Goal: Task Accomplishment & Management: Manage account settings

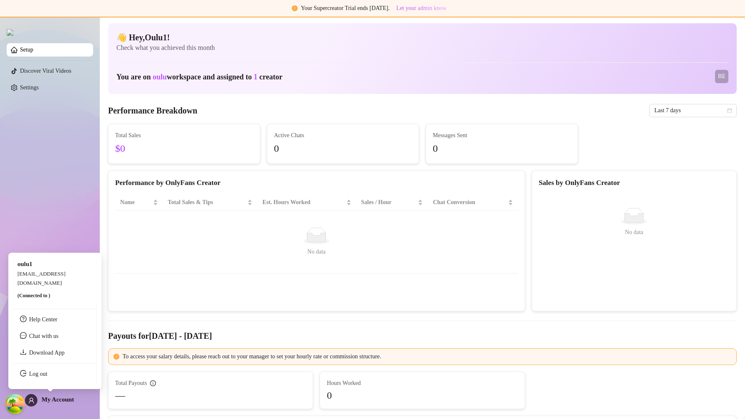
click at [60, 400] on span "My Account" at bounding box center [58, 399] width 32 height 7
click at [47, 371] on link "Log out" at bounding box center [38, 374] width 18 height 6
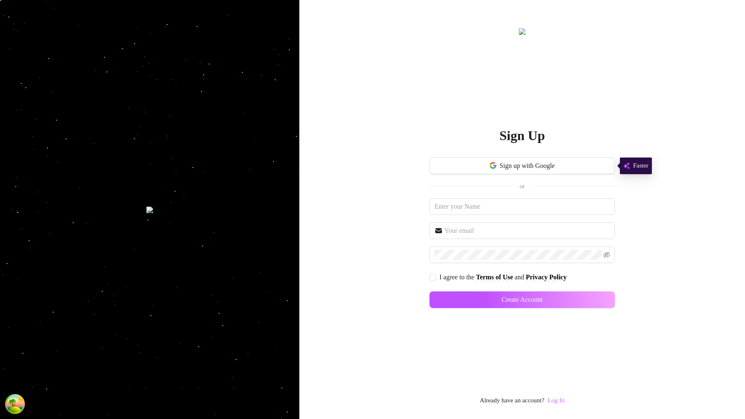
click at [563, 398] on link "Log In" at bounding box center [556, 400] width 17 height 7
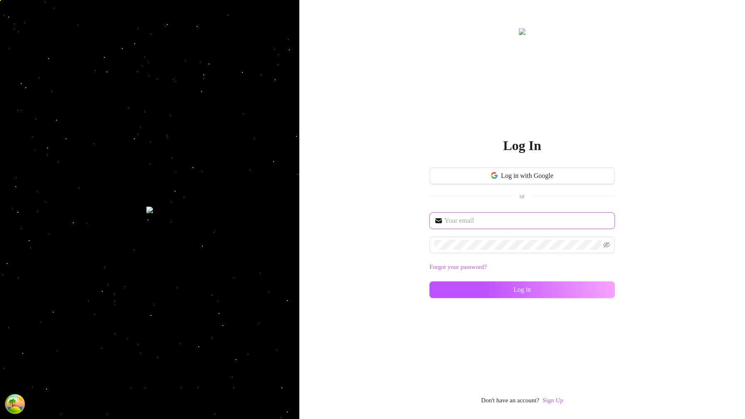
click at [509, 216] on input "text" at bounding box center [528, 221] width 166 height 10
type input "[EMAIL_ADDRESS][DOMAIN_NAME]"
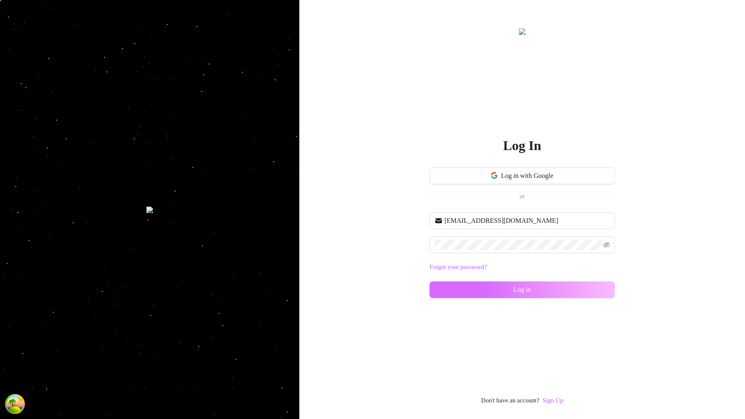
click at [590, 282] on button "Log in" at bounding box center [522, 290] width 185 height 17
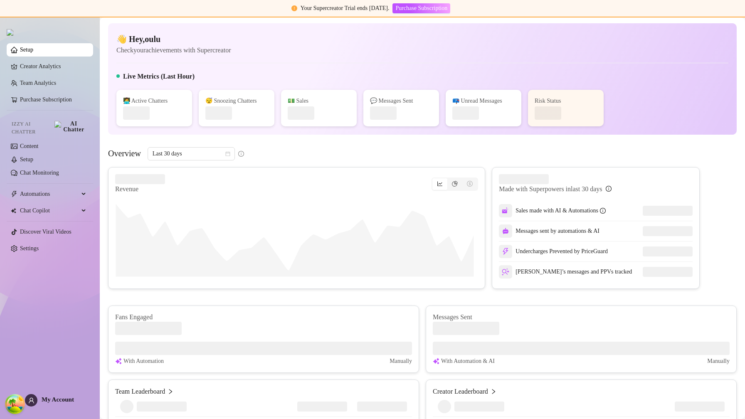
click at [512, 114] on div "📪 Unread Messages" at bounding box center [484, 108] width 76 height 37
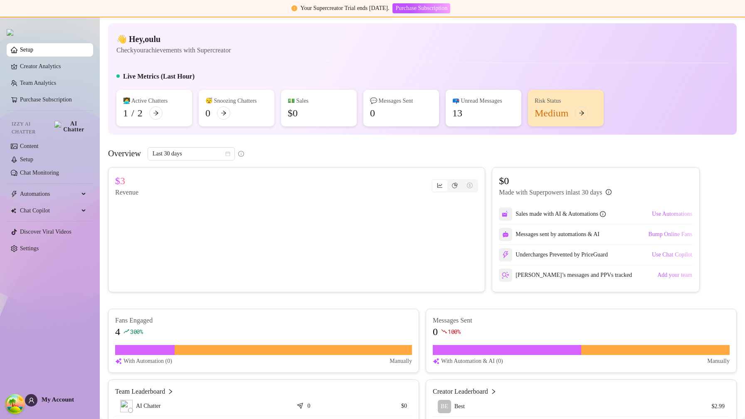
click at [61, 403] on div "My Account" at bounding box center [49, 400] width 49 height 12
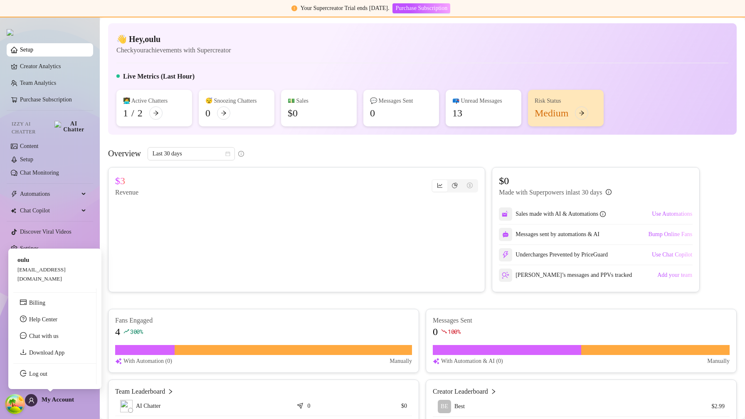
click at [58, 383] on ul "Billing Help Center Chat with us Download App Log out" at bounding box center [54, 337] width 83 height 96
click at [47, 377] on link "Log out" at bounding box center [38, 374] width 18 height 6
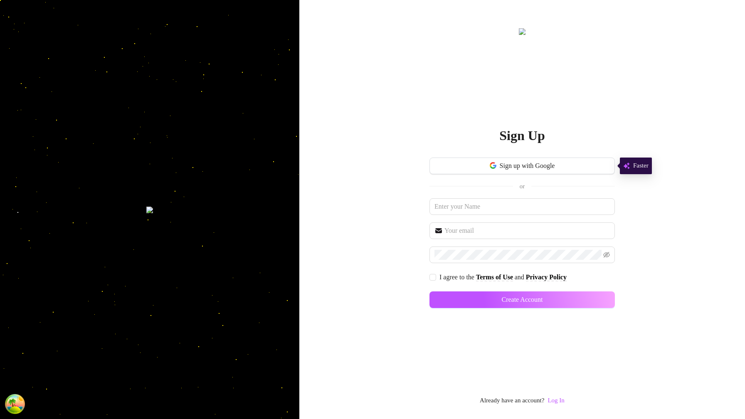
click at [547, 402] on div "Already have an account? Log In" at bounding box center [522, 401] width 85 height 10
click at [555, 401] on link "Log In" at bounding box center [556, 400] width 17 height 7
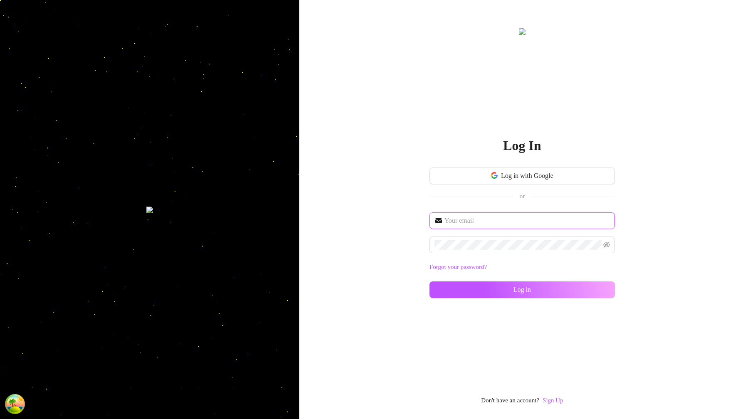
click at [491, 217] on input "text" at bounding box center [528, 221] width 166 height 10
click at [491, 220] on input "text" at bounding box center [528, 221] width 166 height 10
type input "[EMAIL_ADDRESS][DOMAIN_NAME]"
click at [495, 238] on span at bounding box center [522, 245] width 185 height 17
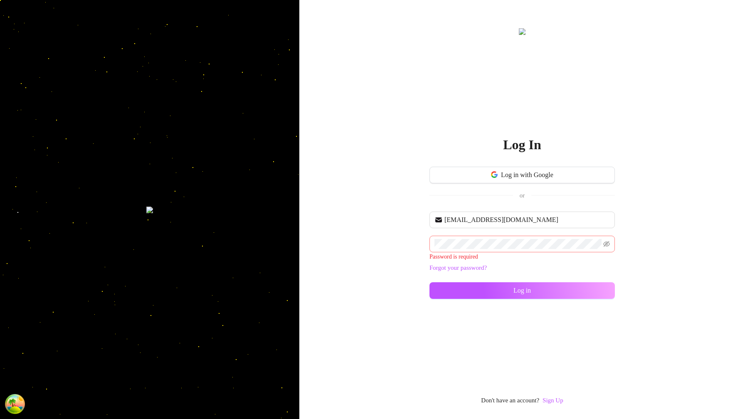
click at [523, 252] on span at bounding box center [522, 244] width 185 height 17
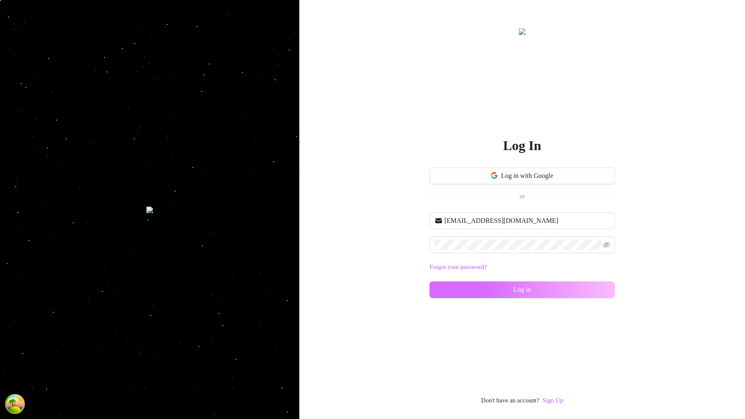
click at [598, 291] on button "Log in" at bounding box center [522, 290] width 185 height 17
